Goal: Navigation & Orientation: Find specific page/section

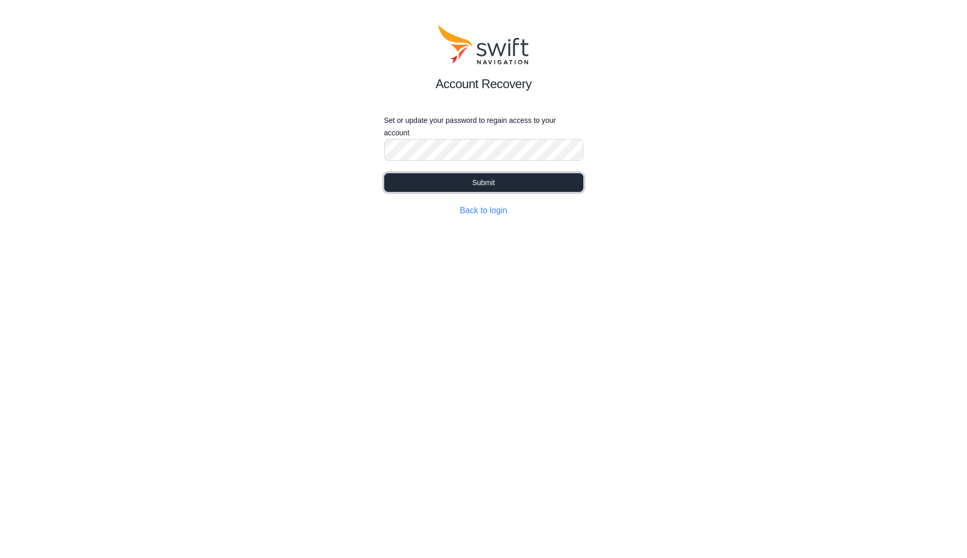
click at [480, 184] on button "Submit" at bounding box center [483, 182] width 199 height 19
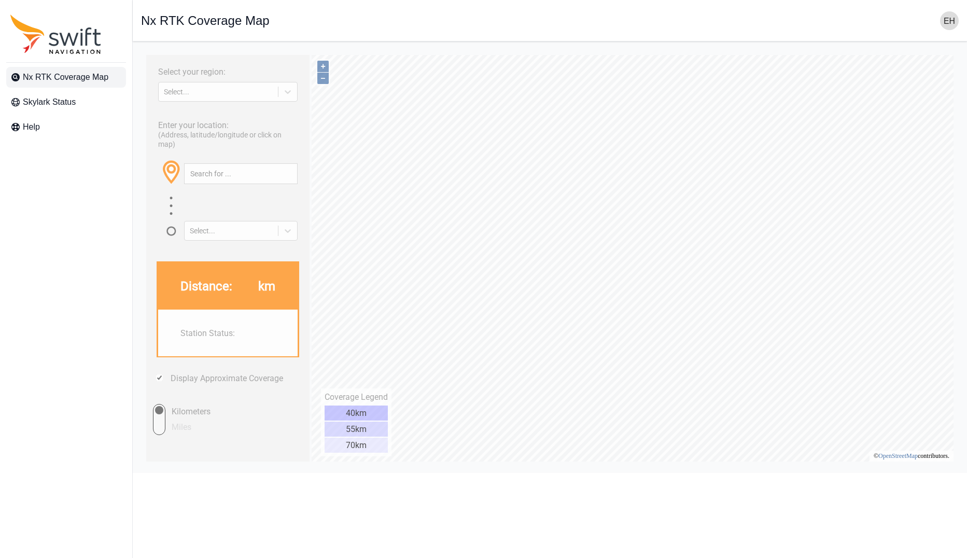
click at [944, 17] on img "button" at bounding box center [949, 20] width 19 height 19
click at [61, 105] on div "Nx RTK Coverage Map Skylark Status Help Open sidebar Nx RTK Coverage Map" at bounding box center [483, 256] width 967 height 431
click at [64, 99] on span "Skylark Status" at bounding box center [49, 102] width 53 height 12
click at [950, 23] on img "button" at bounding box center [949, 20] width 19 height 19
click at [896, 85] on link "My Profile" at bounding box center [909, 94] width 116 height 19
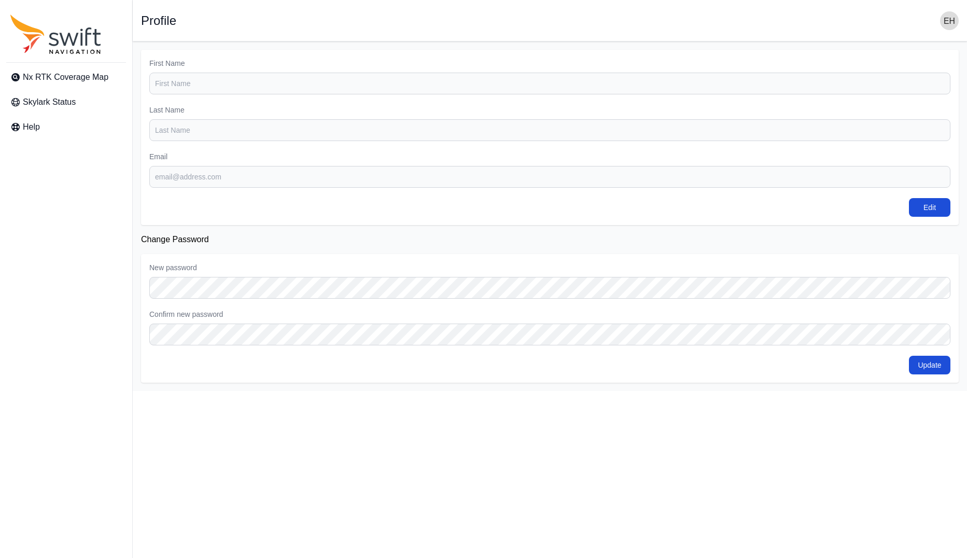
type input "[PERSON_NAME]"
type input "[EMAIL_ADDRESS][PERSON_NAME][DOMAIN_NAME]"
click at [59, 35] on icon "Sidenav" at bounding box center [55, 34] width 91 height 39
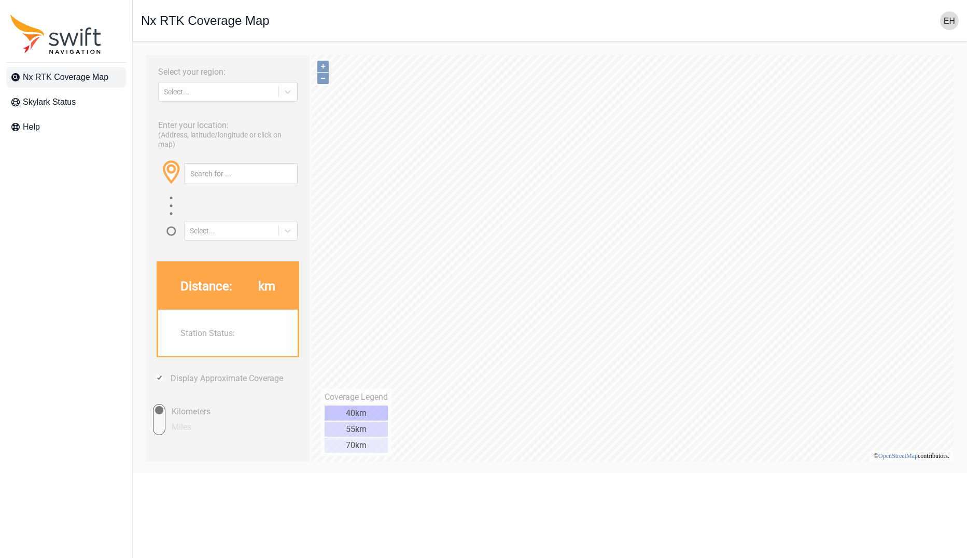
click at [39, 87] on link "Nx RTK Coverage Map" at bounding box center [66, 77] width 120 height 21
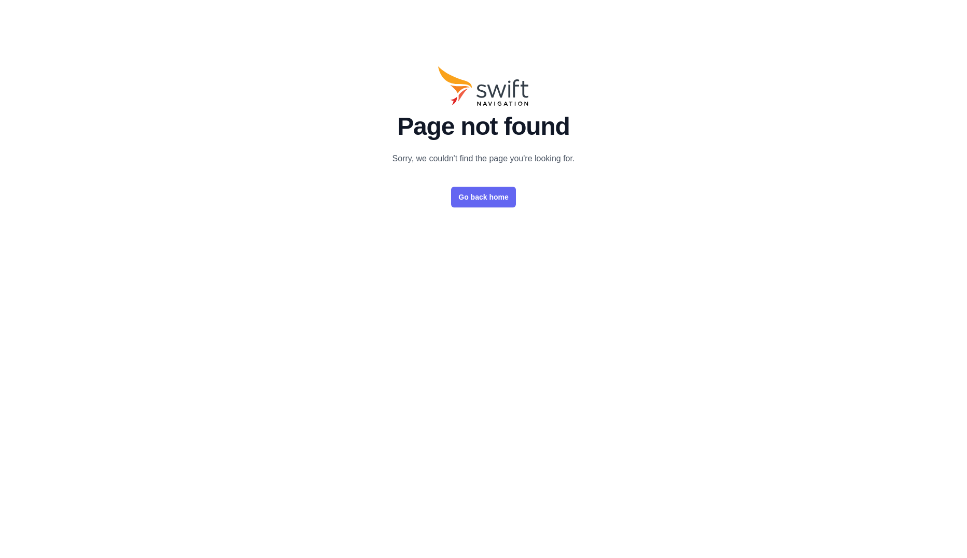
click at [481, 199] on link "Go back home" at bounding box center [483, 197] width 64 height 21
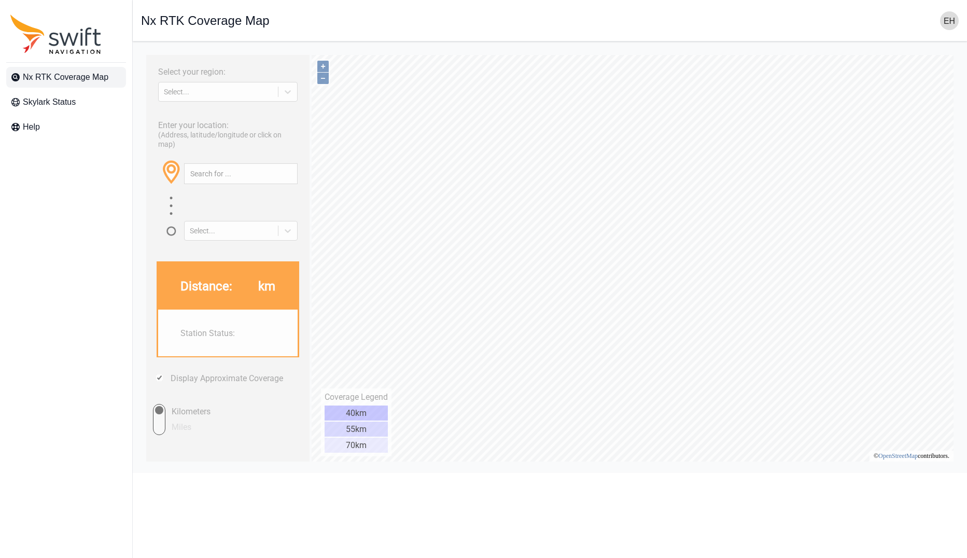
click at [946, 20] on img "button" at bounding box center [949, 20] width 19 height 19
